Goal: Information Seeking & Learning: Compare options

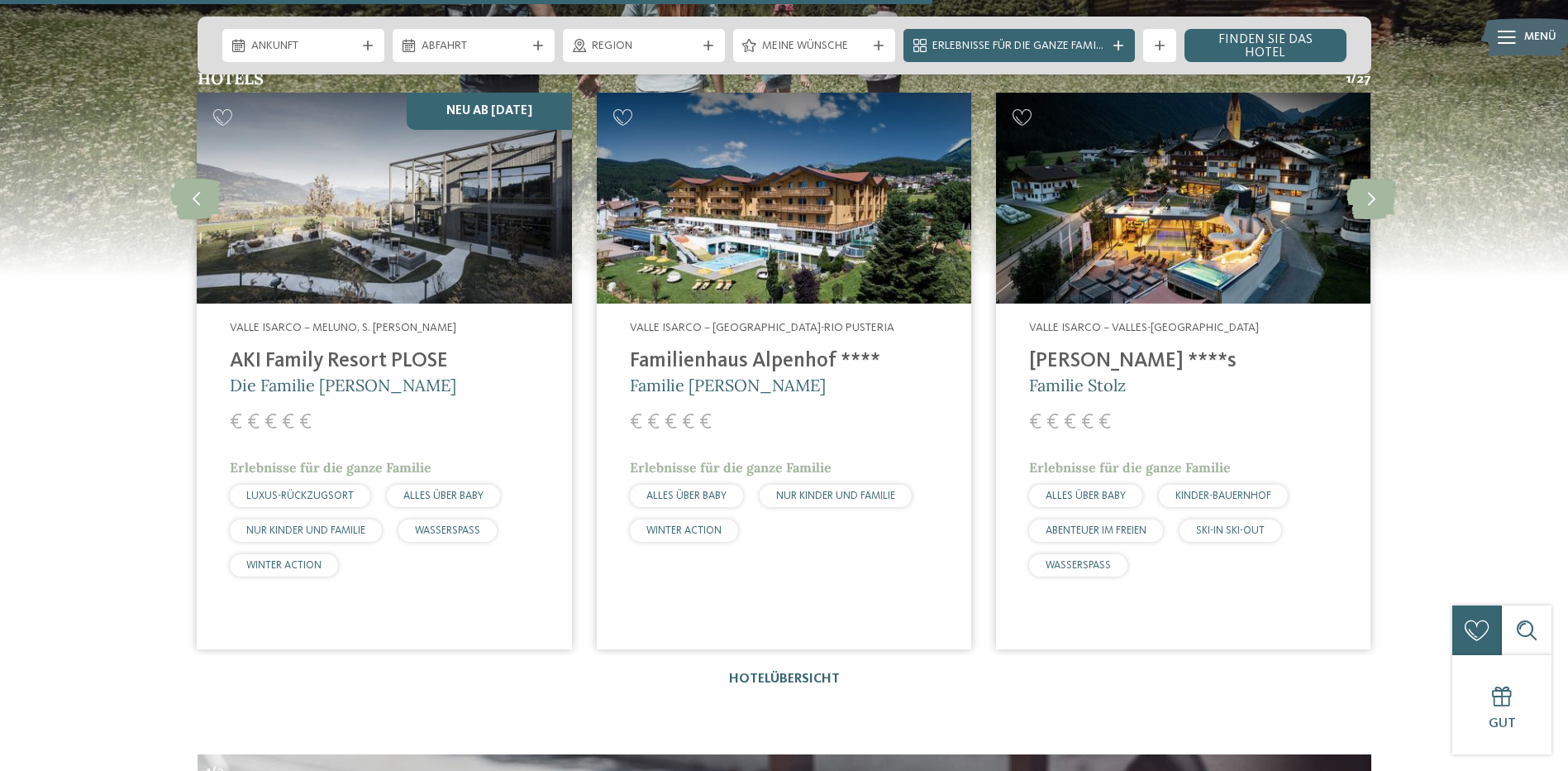
scroll to position [4630, 0]
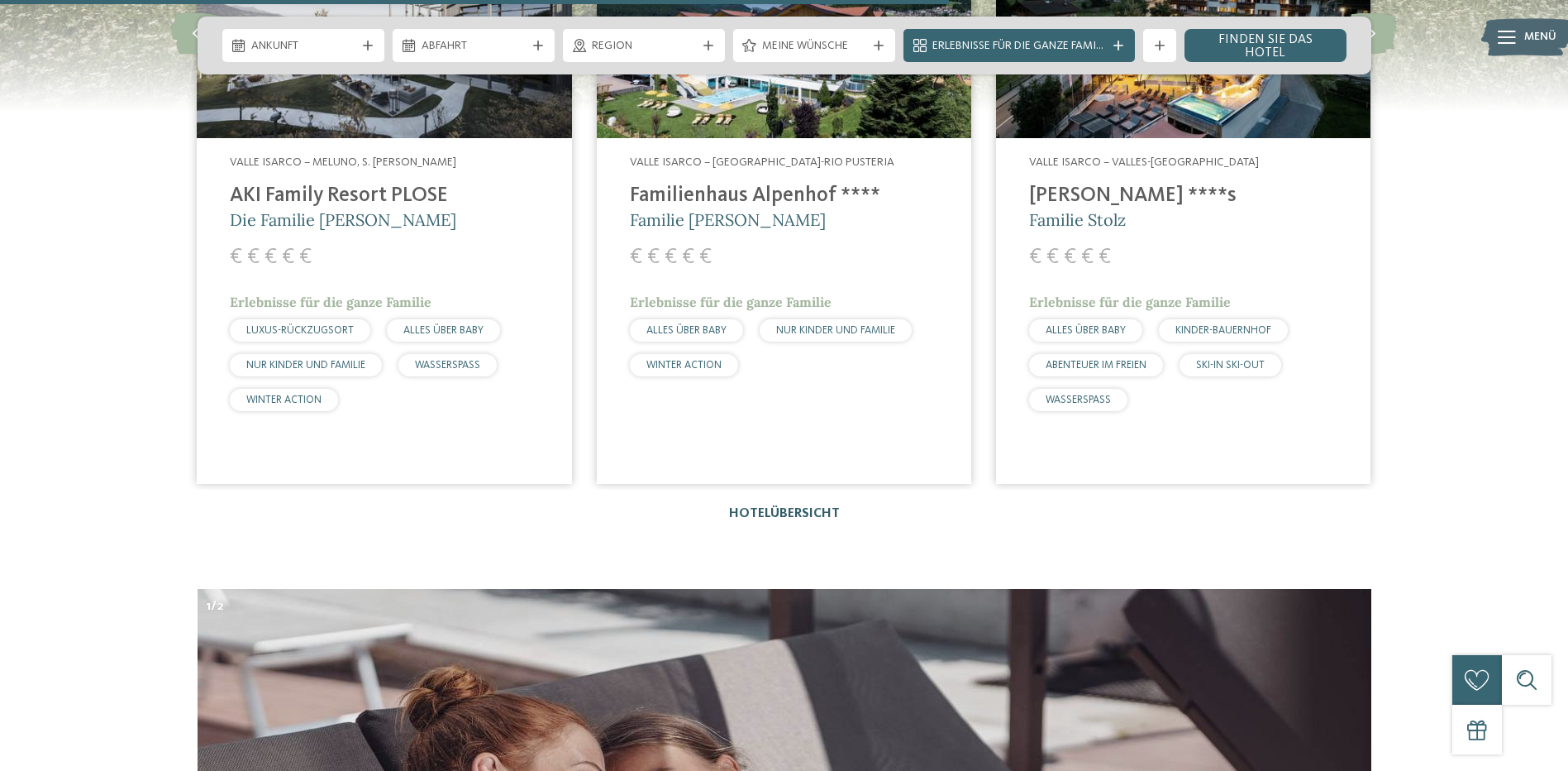
click at [783, 507] on link "Hotelübersicht" at bounding box center [784, 514] width 111 height 14
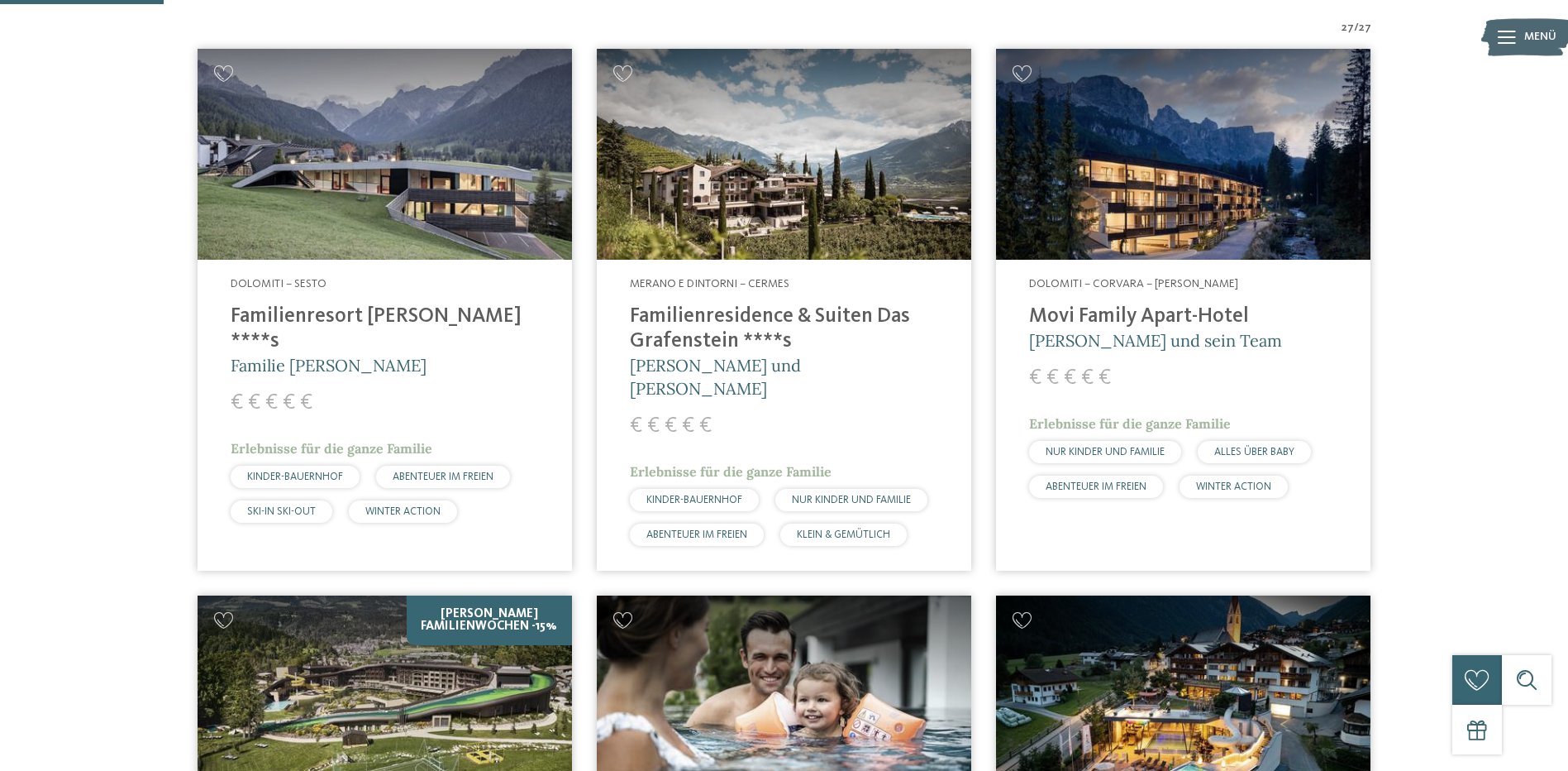
scroll to position [578, 0]
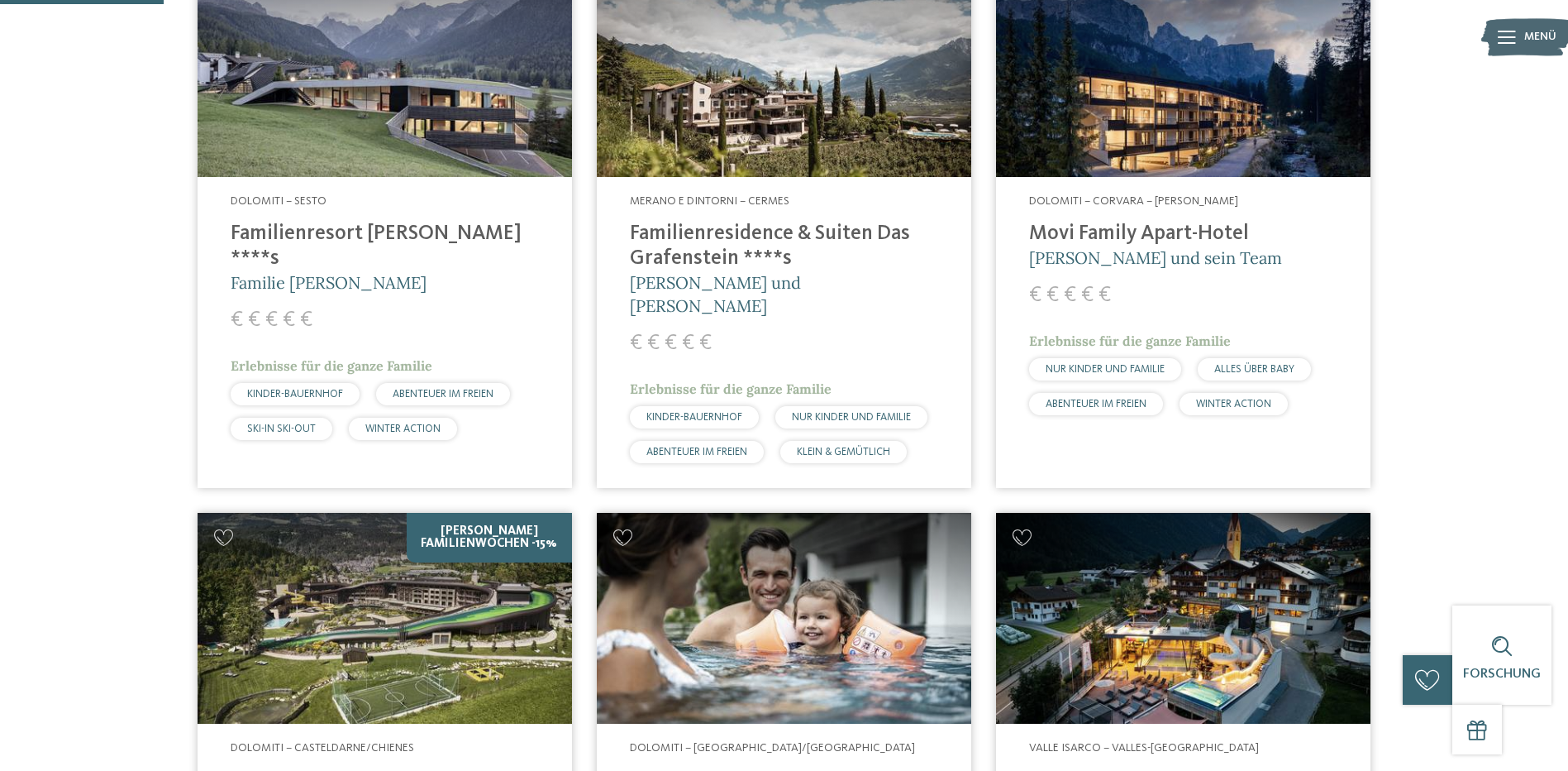
click at [1160, 224] on h4 "Movi Family Apart-Hotel" at bounding box center [1183, 233] width 308 height 24
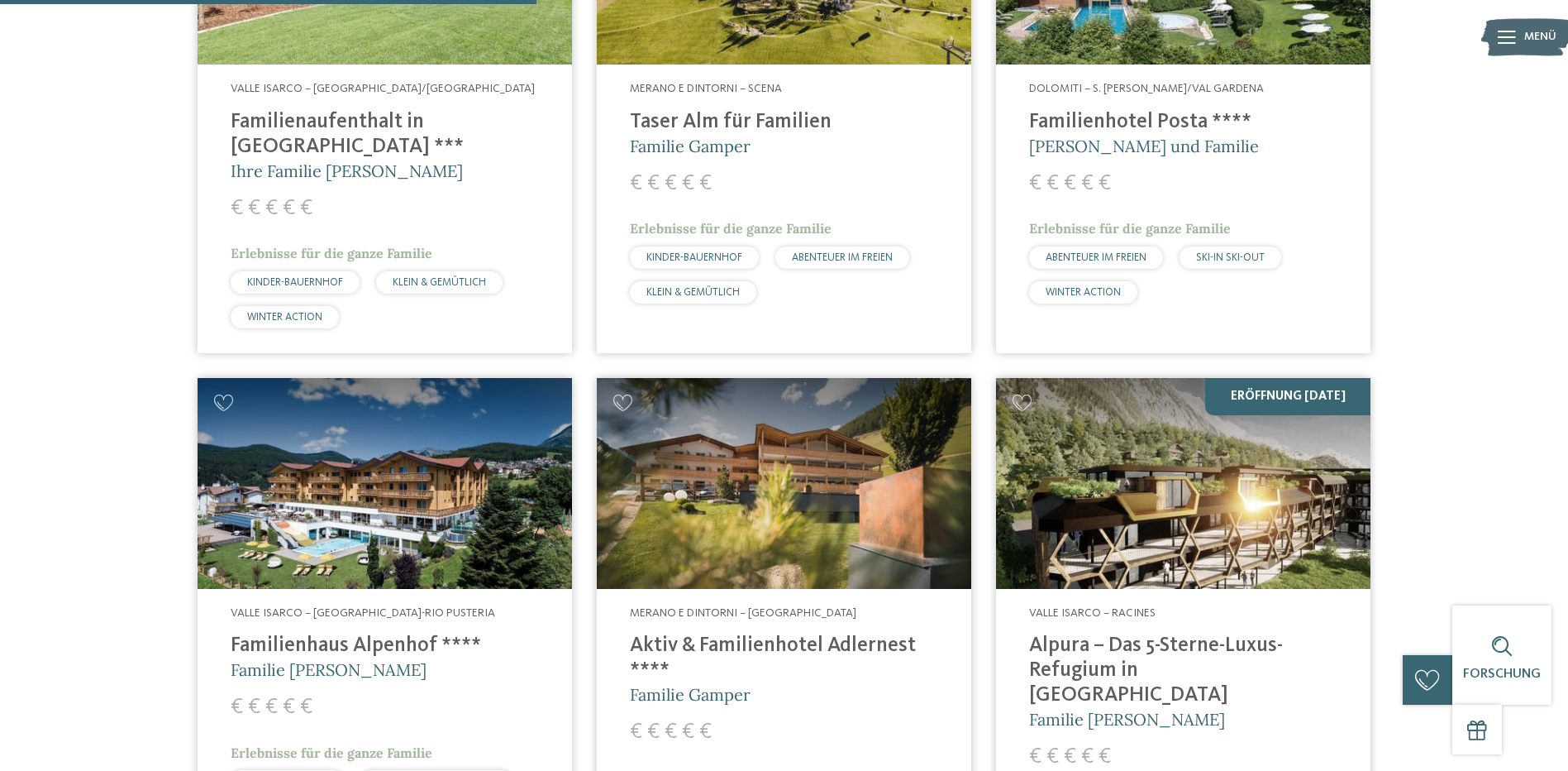
scroll to position [1984, 0]
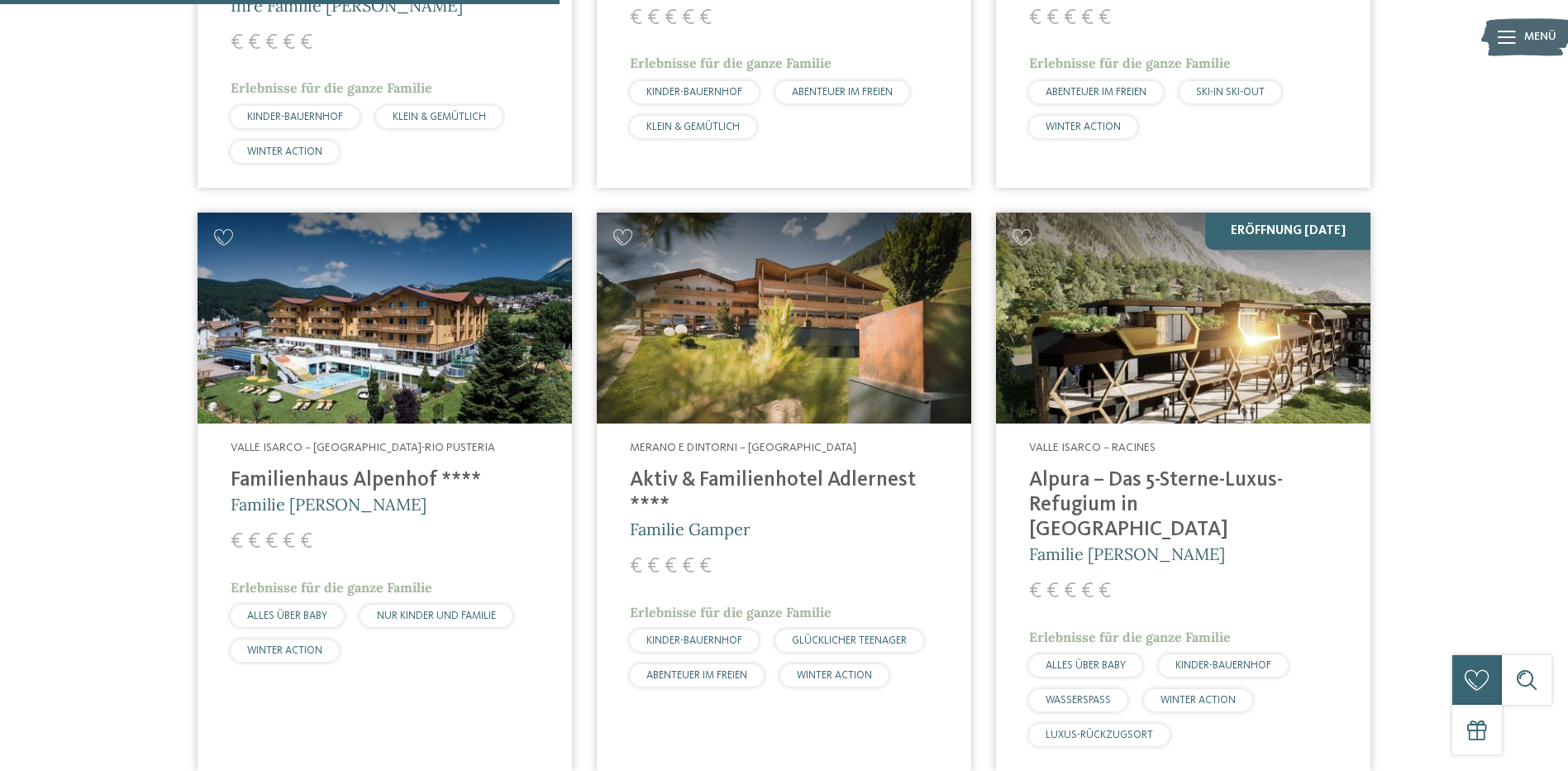
click at [1122, 468] on h4 "Alpura – Das 5-Sterne-Luxus-Refugium in [GEOGRAPHIC_DATA]" at bounding box center [1183, 505] width 308 height 74
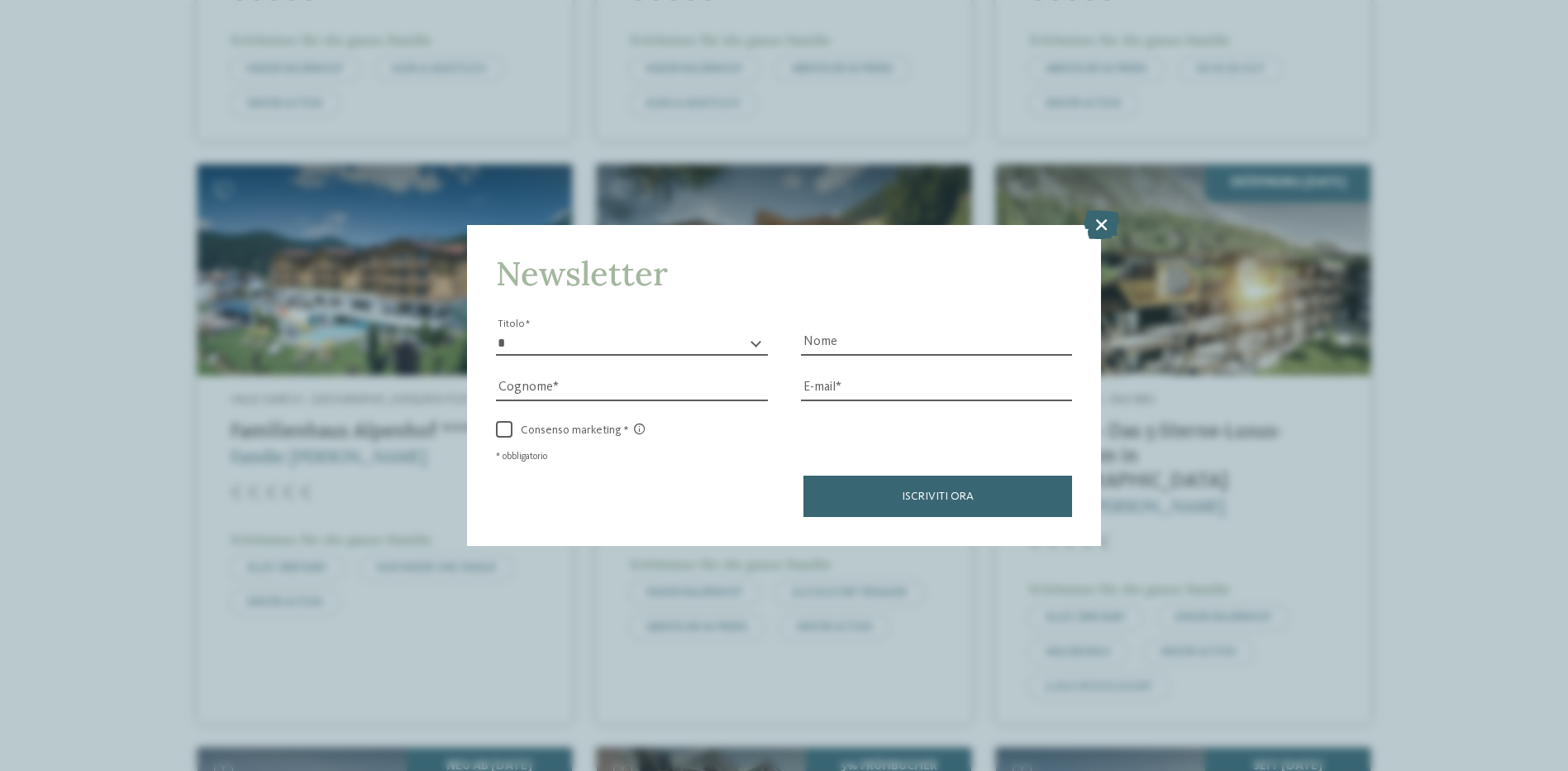
scroll to position [1960, 0]
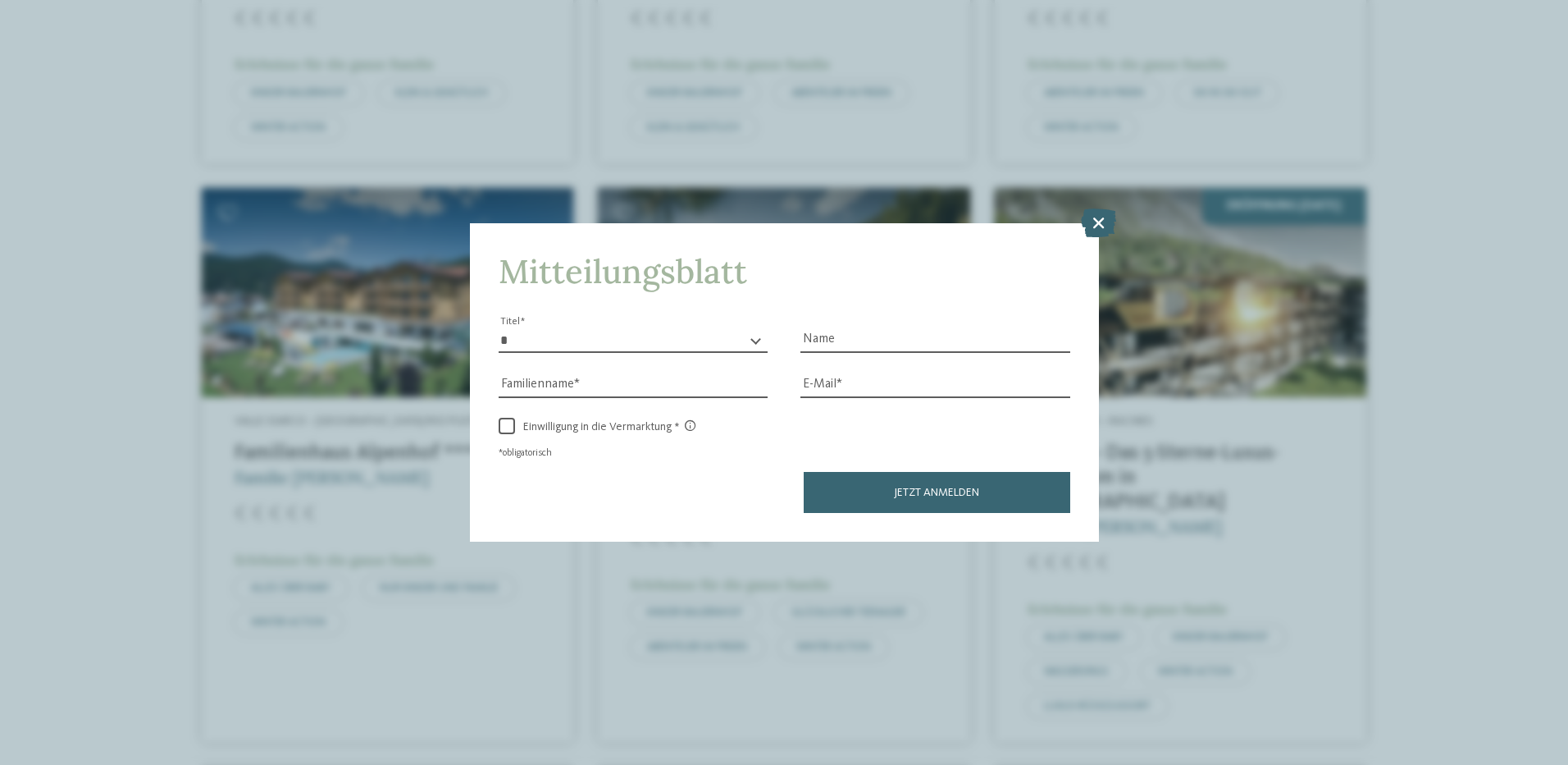
click at [1094, 224] on icon at bounding box center [1098, 222] width 35 height 29
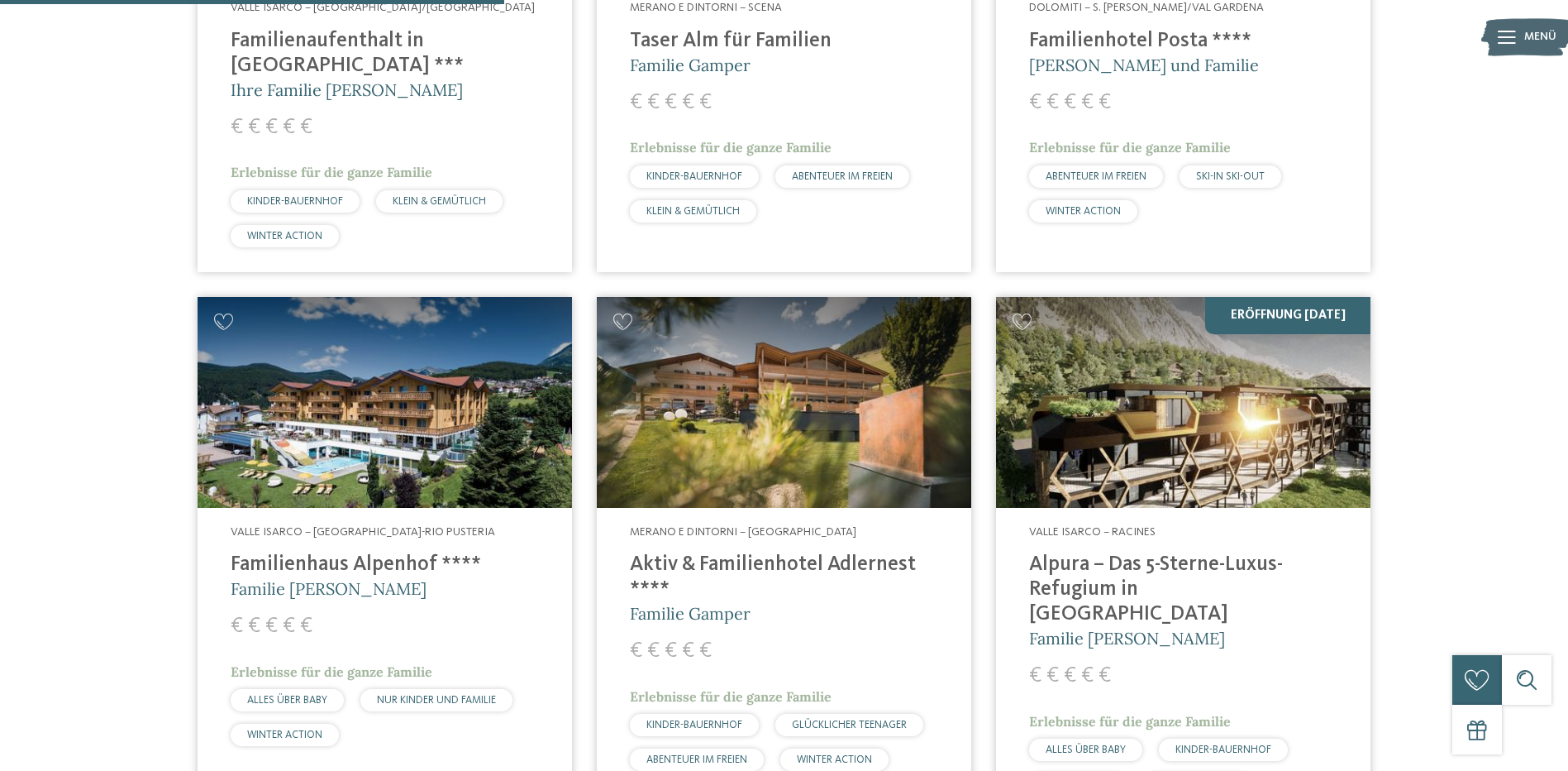
scroll to position [1711, 0]
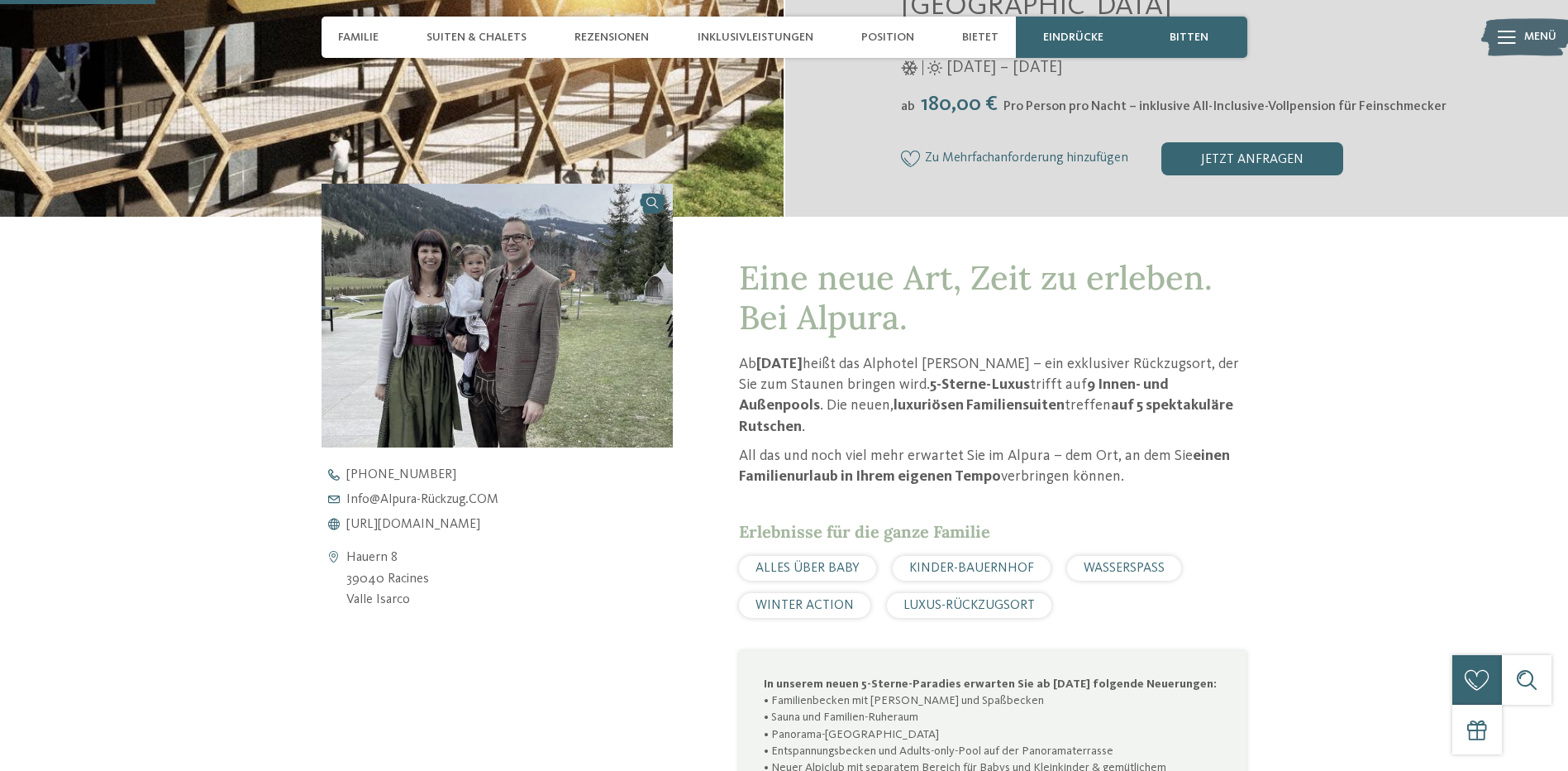
scroll to position [661, 0]
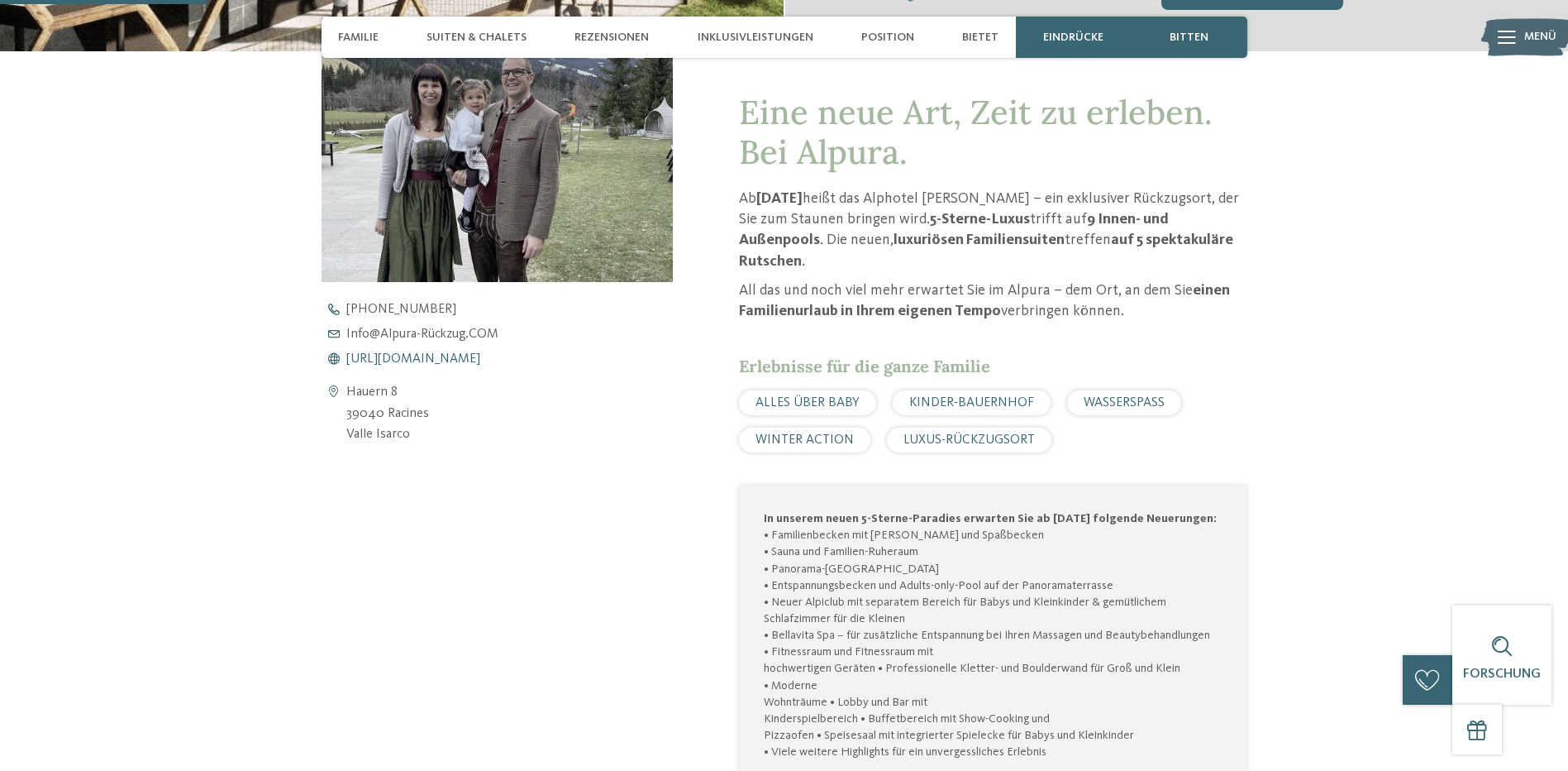
click at [456, 352] on span "[URL][DOMAIN_NAME]" at bounding box center [413, 359] width 134 height 14
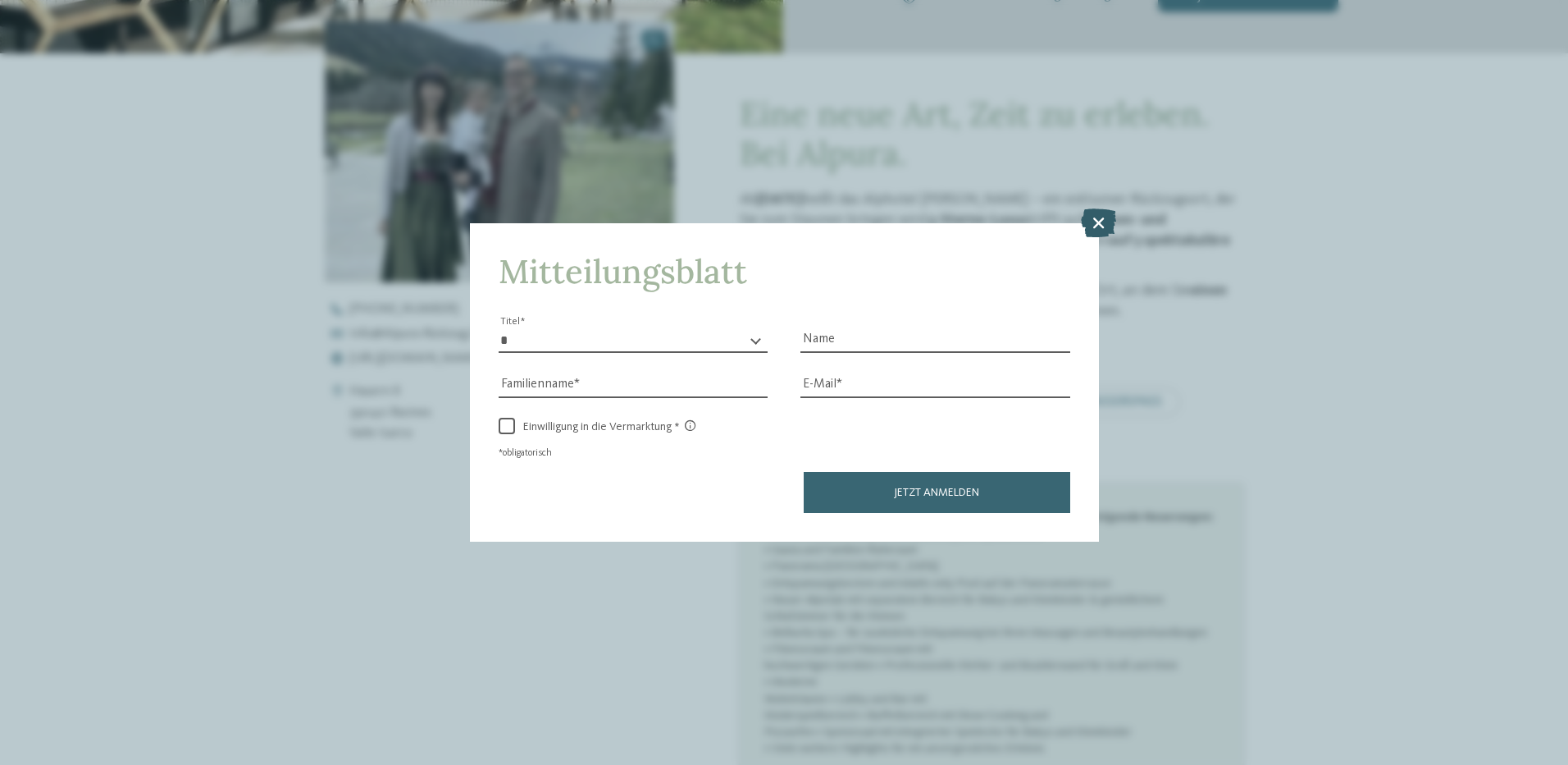
click at [1094, 215] on icon at bounding box center [1098, 222] width 35 height 29
